Goal: Task Accomplishment & Management: Complete application form

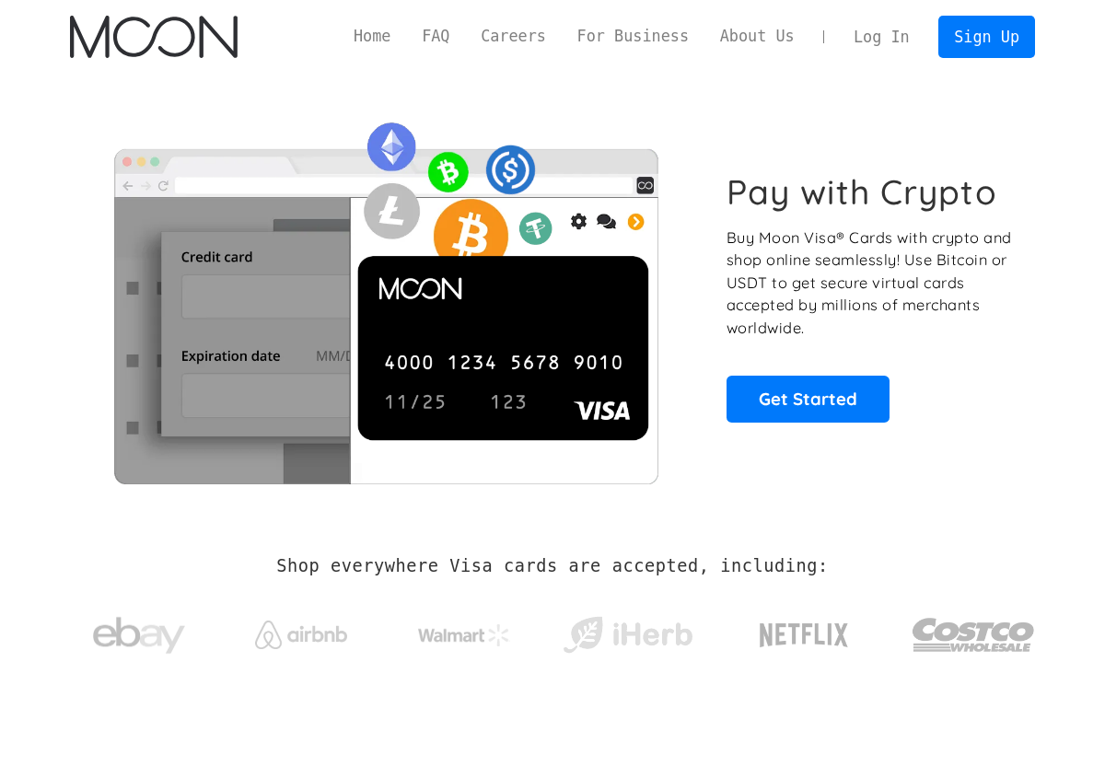
click at [881, 41] on link "Log In" at bounding box center [881, 37] width 87 height 41
click at [962, 35] on link "Sign Up" at bounding box center [986, 36] width 96 height 41
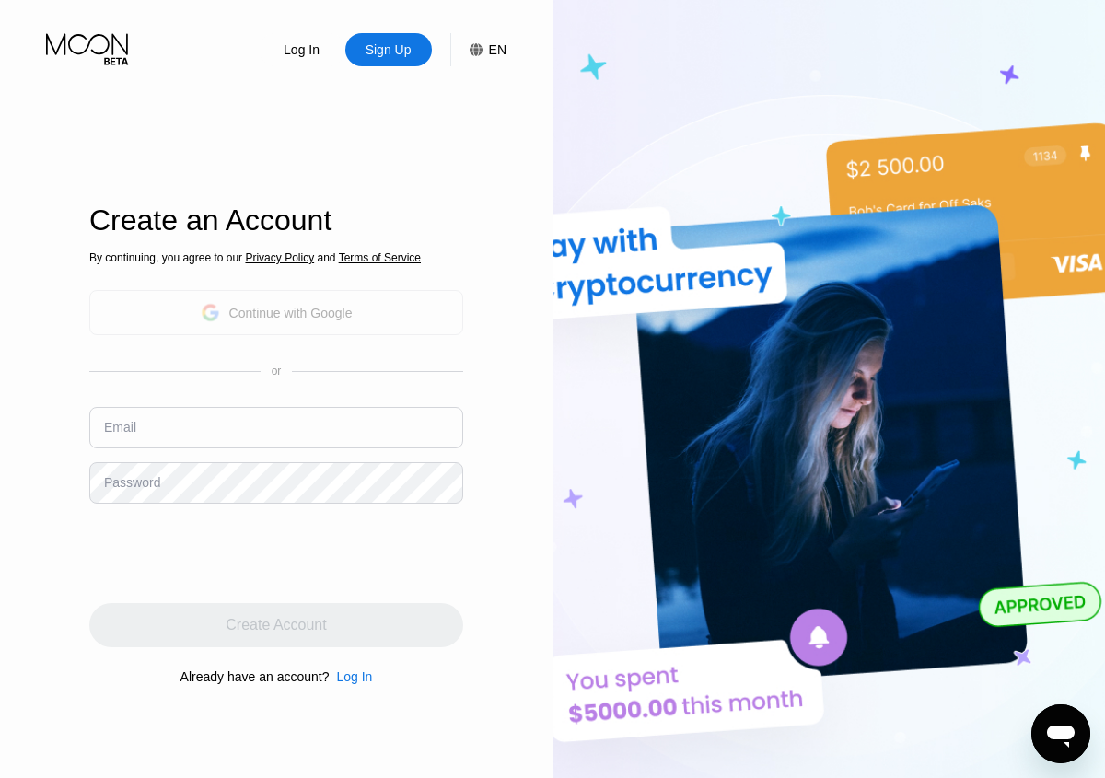
drag, startPoint x: 283, startPoint y: 304, endPoint x: 327, endPoint y: 215, distance: 99.6
click at [327, 215] on div "Create an Account By continuing, you agree to our Privacy Policy and Terms of S…" at bounding box center [276, 446] width 374 height 856
click at [217, 426] on input "text" at bounding box center [276, 427] width 374 height 41
paste input "juliarson@proton.me"
type input "juliarson@proton.me"
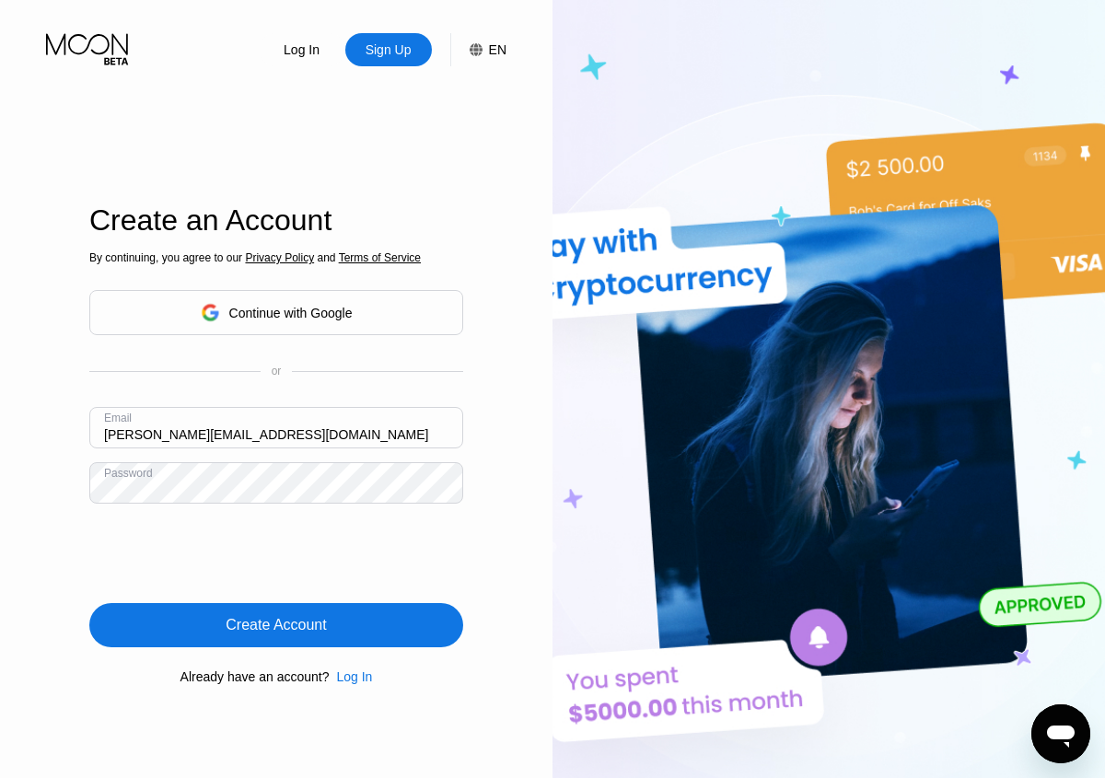
click at [193, 618] on div "Create Account" at bounding box center [276, 625] width 374 height 44
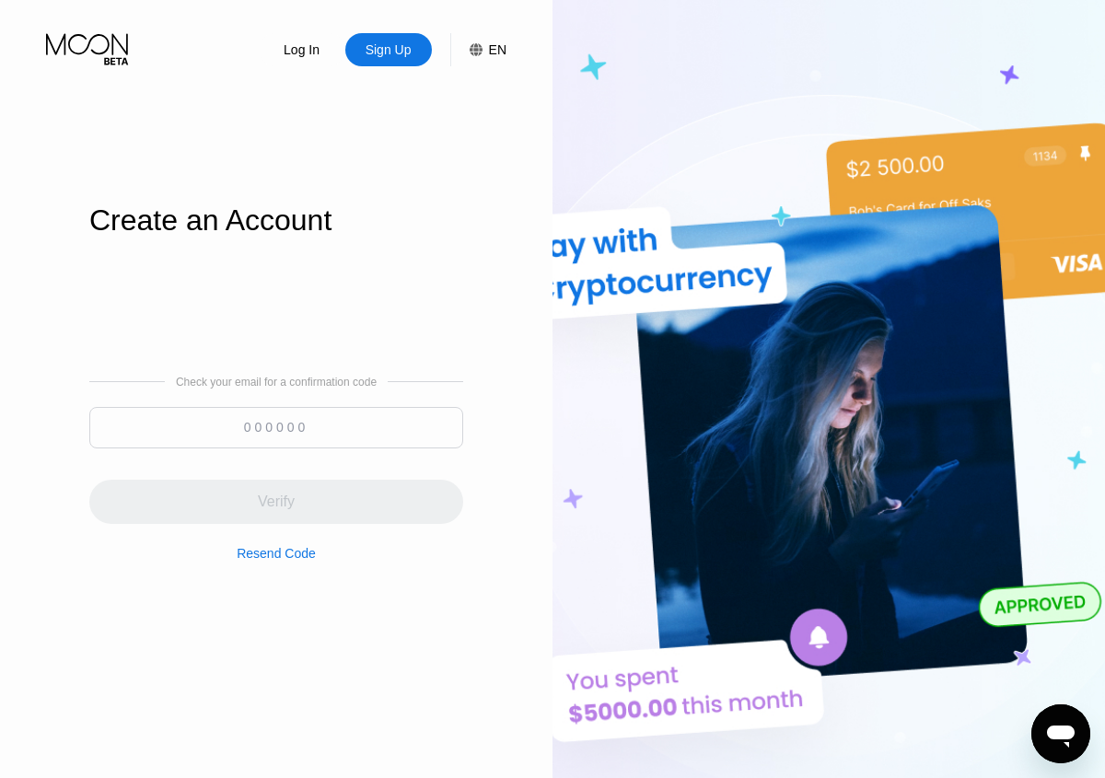
click at [279, 432] on input at bounding box center [276, 427] width 374 height 41
click at [266, 543] on div "Resend Code" at bounding box center [276, 542] width 79 height 37
